Goal: Information Seeking & Learning: Compare options

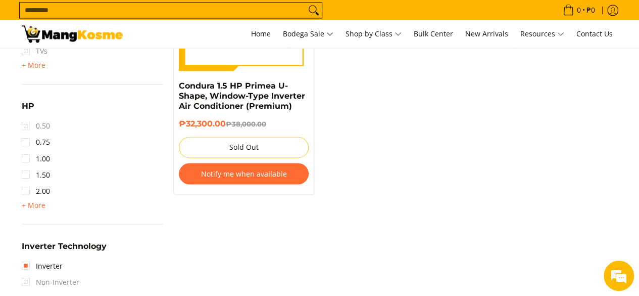
scroll to position [758, 0]
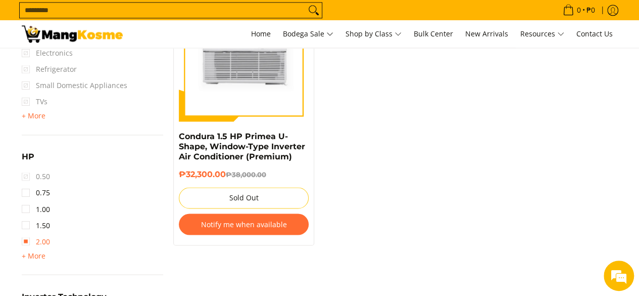
click at [35, 238] on link "2.00" at bounding box center [36, 241] width 28 height 16
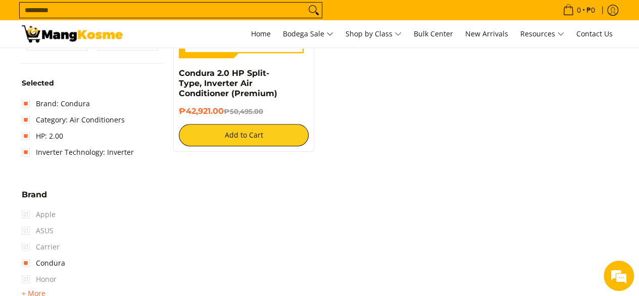
scroll to position [285, 0]
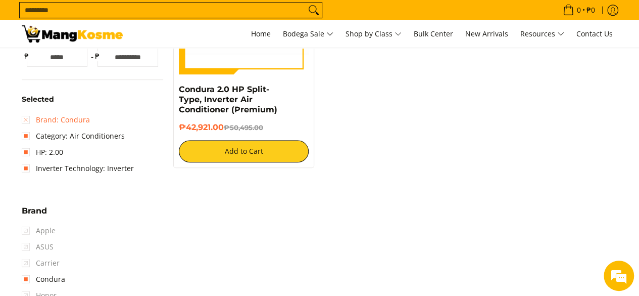
click at [29, 118] on link "Brand: Condura" at bounding box center [56, 120] width 68 height 16
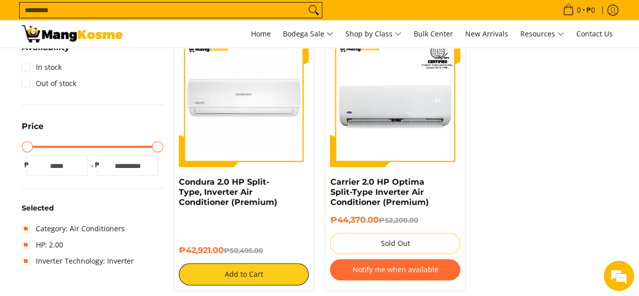
scroll to position [235, 0]
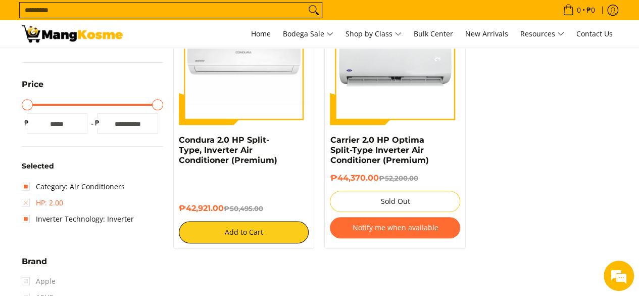
click at [29, 202] on link "HP: 2.00" at bounding box center [42, 203] width 41 height 16
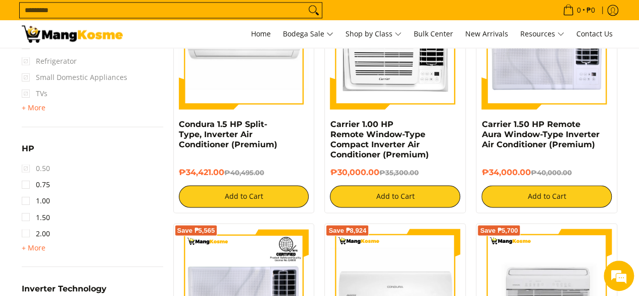
scroll to position [841, 0]
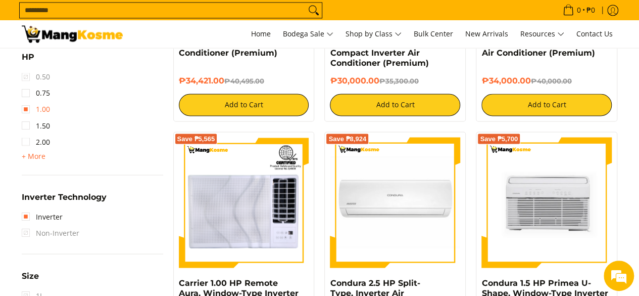
click at [36, 111] on link "1.00" at bounding box center [36, 109] width 28 height 16
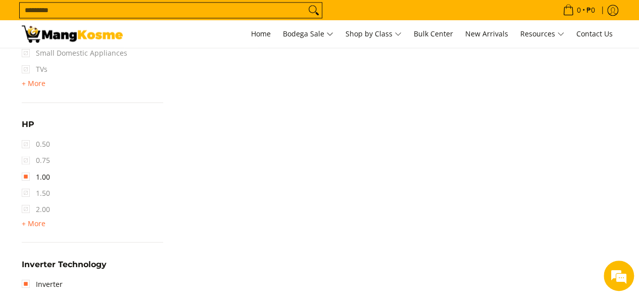
scroll to position [791, 0]
click at [42, 190] on span "1.50" at bounding box center [36, 192] width 28 height 16
click at [27, 191] on span "1.50" at bounding box center [36, 192] width 28 height 16
click at [26, 192] on span "1.50" at bounding box center [36, 192] width 28 height 16
click at [27, 175] on link "1.00" at bounding box center [36, 176] width 28 height 16
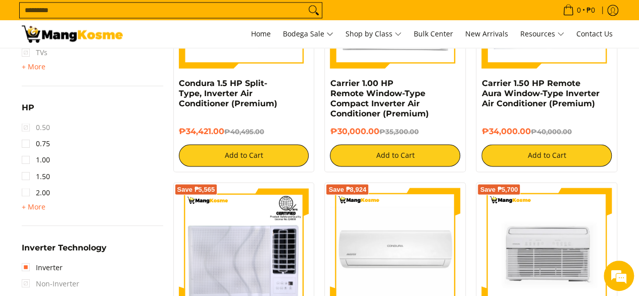
scroll to position [740, 0]
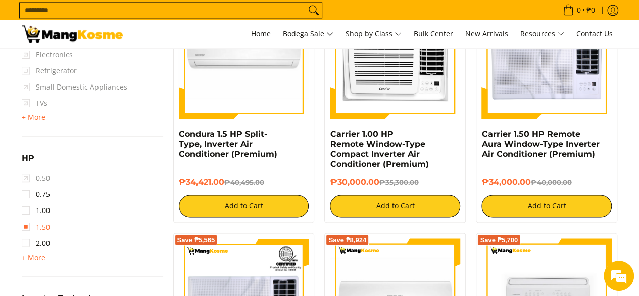
click at [25, 226] on link "1.50" at bounding box center [36, 226] width 28 height 16
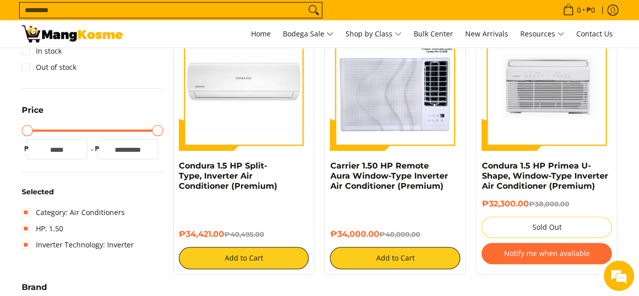
scroll to position [83, 0]
